Goal: Task Accomplishment & Management: Use online tool/utility

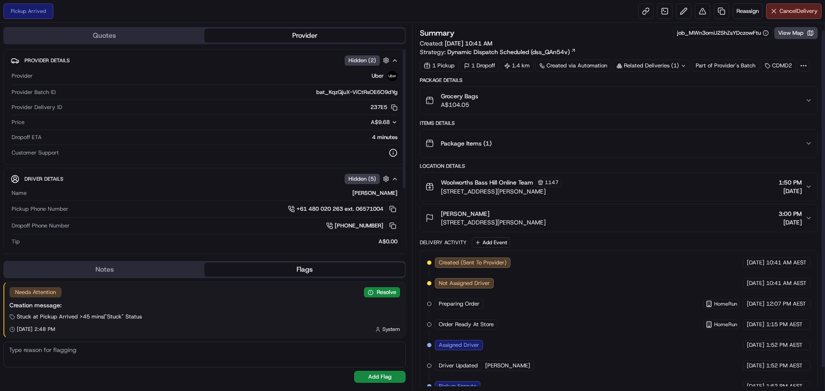
scroll to position [33, 0]
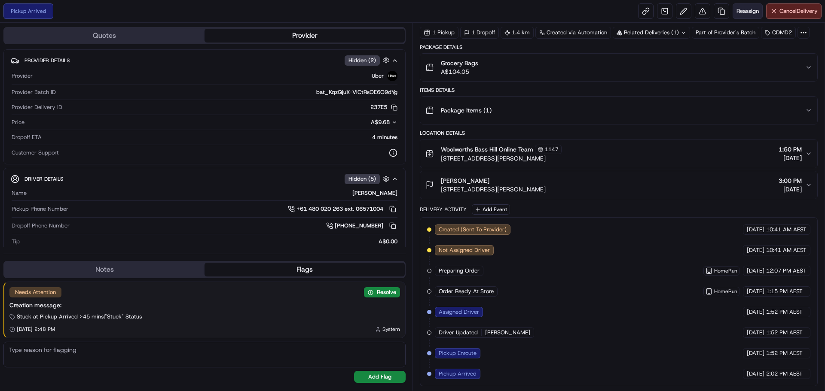
click at [749, 13] on span "Reassign" at bounding box center [747, 11] width 22 height 8
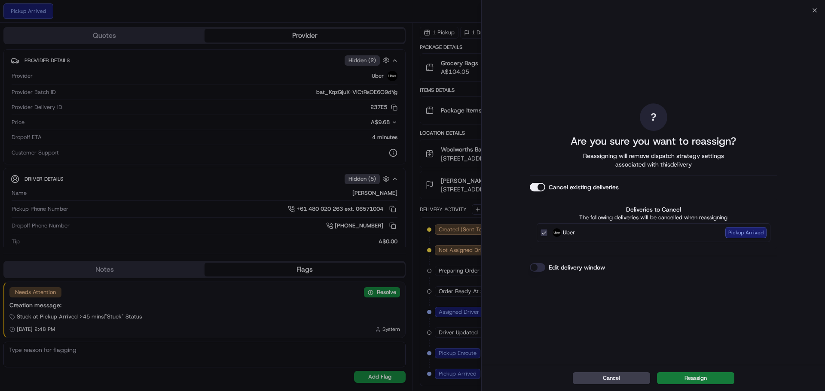
click at [707, 381] on button "Reassign" at bounding box center [695, 378] width 77 height 12
click at [542, 263] on button "Edit delivery window" at bounding box center [537, 267] width 15 height 9
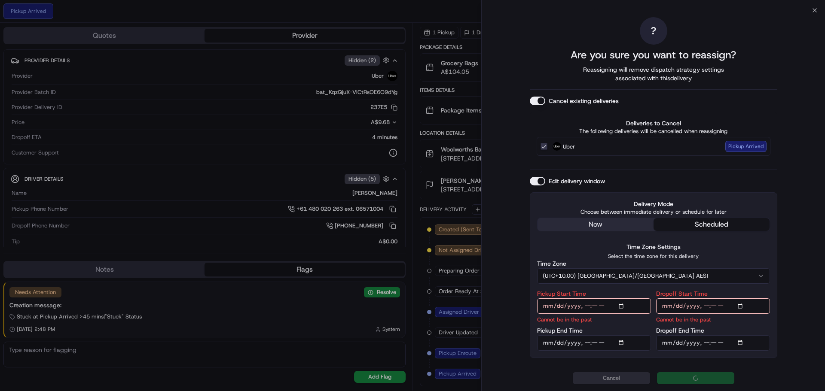
click at [595, 222] on div "? Are you sure you want to reassign? Reassigning will remove dispatch strategy …" at bounding box center [653, 187] width 247 height 351
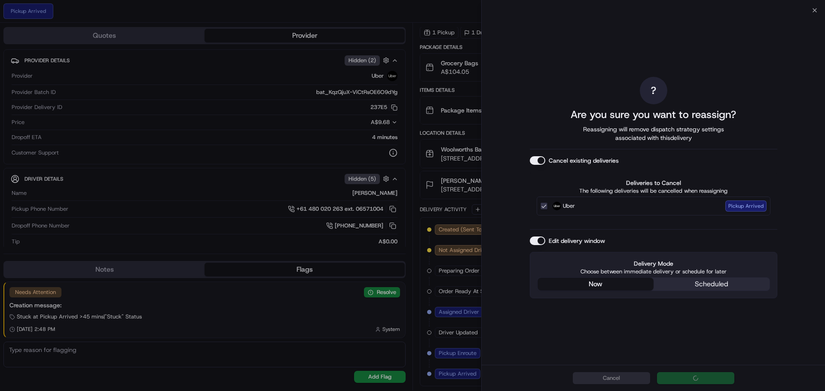
scroll to position [0, 0]
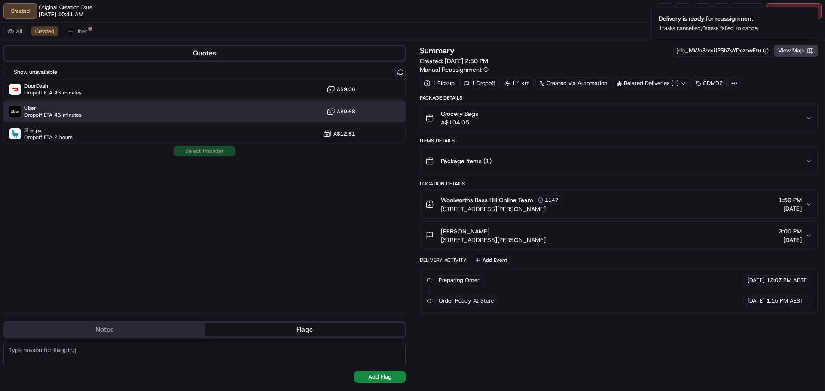
click at [250, 104] on div "Uber Dropoff ETA 46 minutes A$9.68" at bounding box center [204, 111] width 402 height 21
click at [207, 153] on button "Assign Provider" at bounding box center [204, 151] width 61 height 10
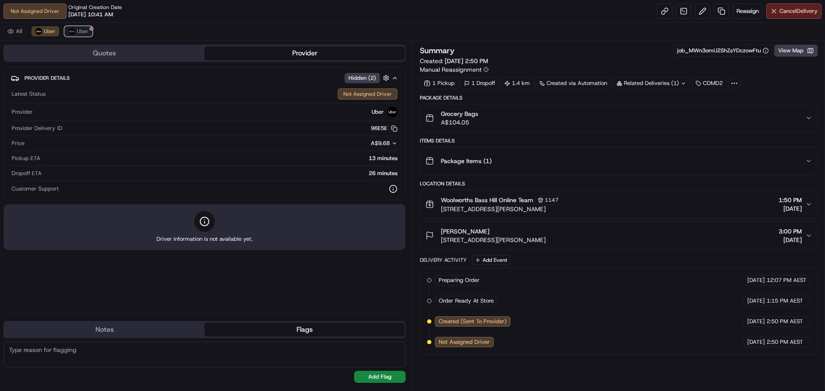
click at [89, 30] on div at bounding box center [91, 29] width 4 height 4
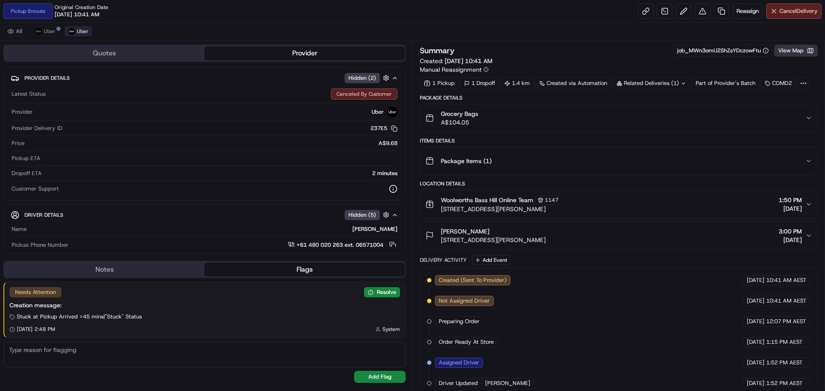
click at [789, 55] on button "View Map" at bounding box center [795, 51] width 43 height 12
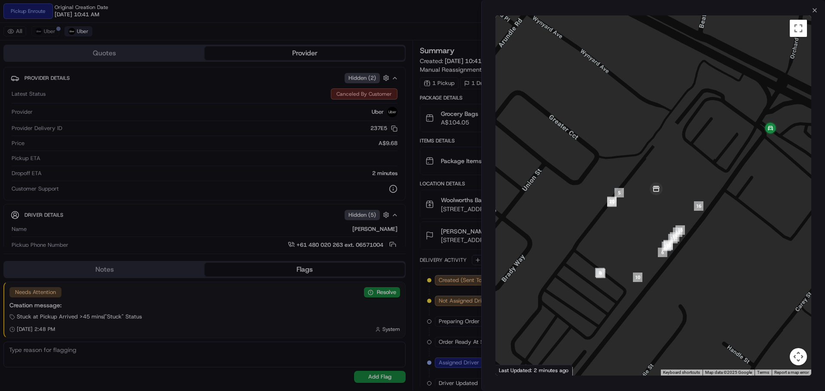
drag, startPoint x: 797, startPoint y: 146, endPoint x: 709, endPoint y: 151, distance: 88.6
click at [709, 151] on div at bounding box center [653, 195] width 316 height 360
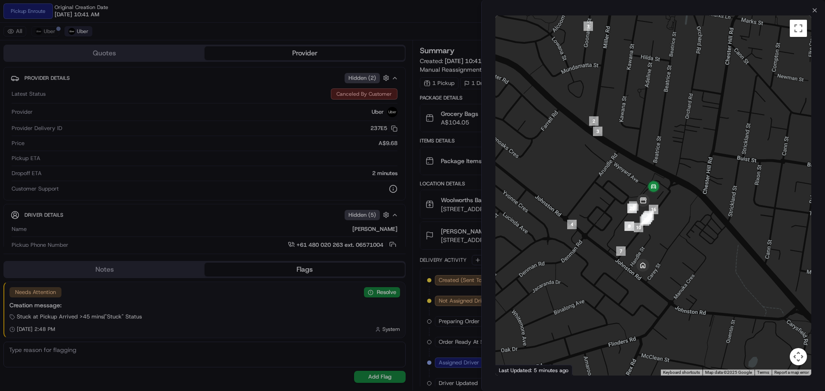
click at [241, 19] on div at bounding box center [412, 195] width 825 height 391
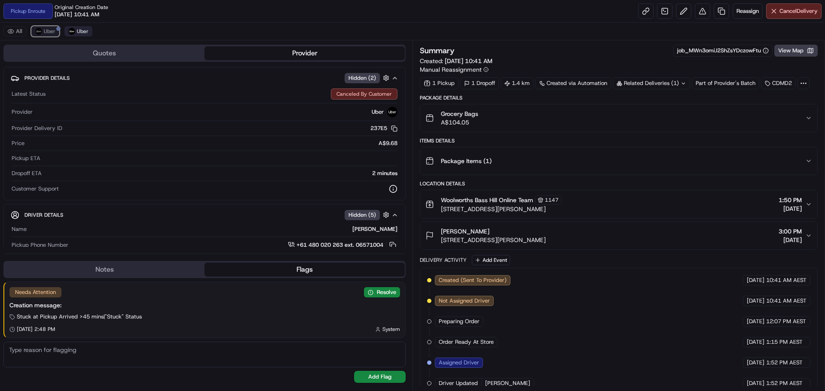
click at [41, 29] on img at bounding box center [38, 31] width 7 height 7
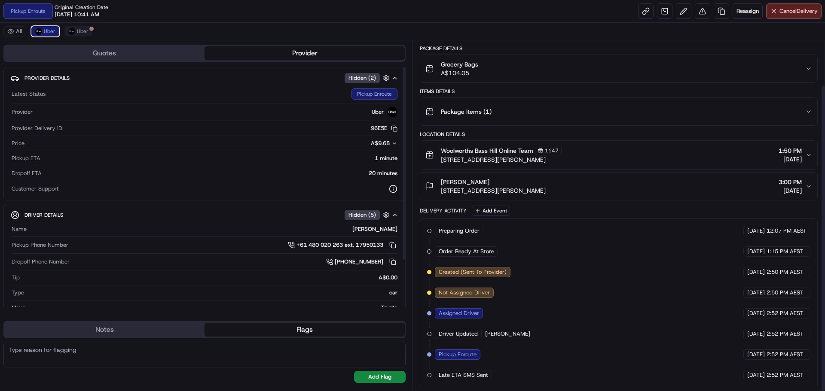
scroll to position [51, 0]
